Goal: Complete application form

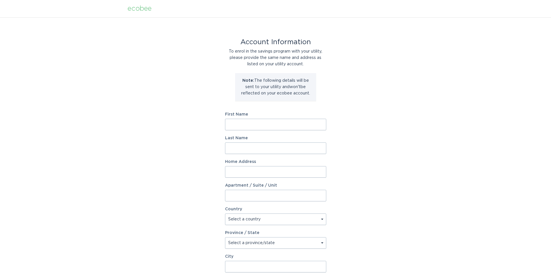
click at [241, 123] on input "First Name" at bounding box center [275, 125] width 101 height 12
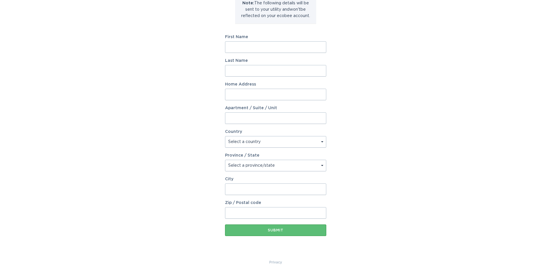
scroll to position [79, 0]
click at [251, 45] on input "First Name" at bounding box center [275, 46] width 101 height 12
click at [367, 55] on div "Account Information To enrol in the savings program with your utility, please p…" at bounding box center [275, 98] width 551 height 319
click at [254, 42] on input "First Name" at bounding box center [275, 46] width 101 height 12
type input "Cheryl"
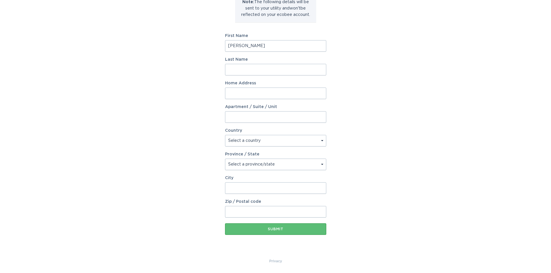
type input "Cardwell"
type input "28321 Pimlico Way"
select select "US"
type input "Tehachapi"
type input "93561"
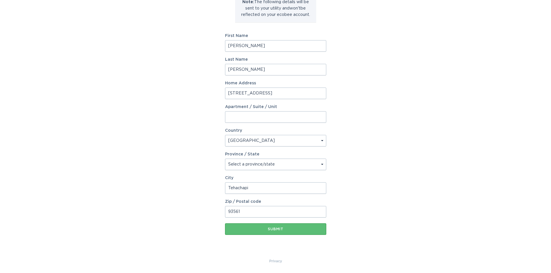
select select "CA"
click at [283, 228] on div "Submit" at bounding box center [275, 229] width 95 height 3
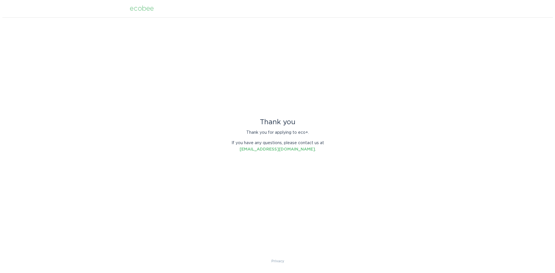
scroll to position [0, 0]
